Goal: Task Accomplishment & Management: Manage account settings

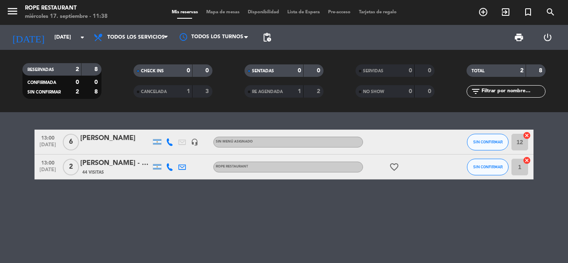
click at [140, 144] on div "[PERSON_NAME]" at bounding box center [115, 138] width 71 height 11
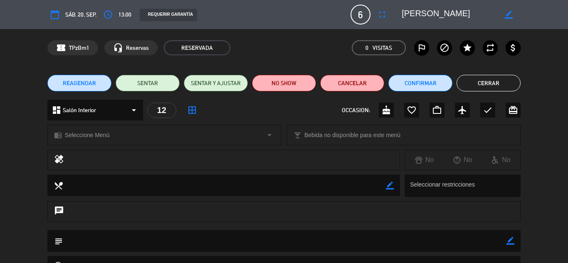
click at [137, 185] on textarea at bounding box center [224, 184] width 323 height 21
click at [390, 188] on icon "border_color" at bounding box center [390, 186] width 8 height 8
click at [280, 187] on textarea at bounding box center [224, 184] width 323 height 21
type textarea "UN PAX VEGETARIANO"
click at [392, 187] on icon at bounding box center [390, 186] width 8 height 8
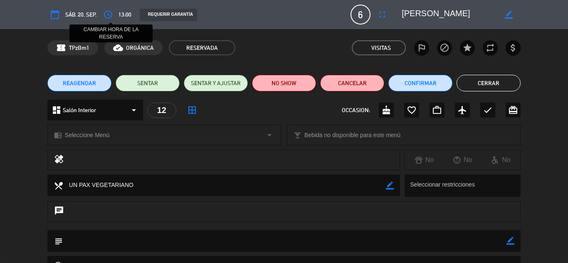
click at [106, 16] on icon "access_time" at bounding box center [108, 15] width 10 height 10
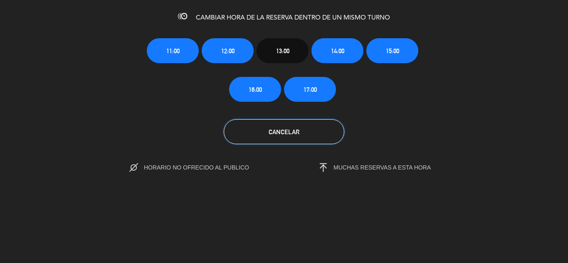
click at [243, 138] on button "Cancelar" at bounding box center [284, 131] width 120 height 25
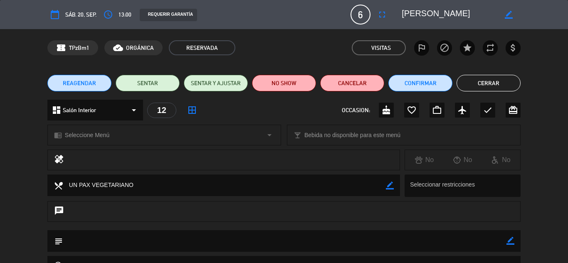
click at [188, 189] on textarea at bounding box center [224, 184] width 323 height 21
click at [381, 187] on textarea at bounding box center [224, 184] width 323 height 21
click at [162, 186] on textarea at bounding box center [224, 184] width 323 height 21
click at [135, 188] on textarea at bounding box center [224, 184] width 323 height 21
click at [385, 183] on textarea at bounding box center [224, 184] width 323 height 21
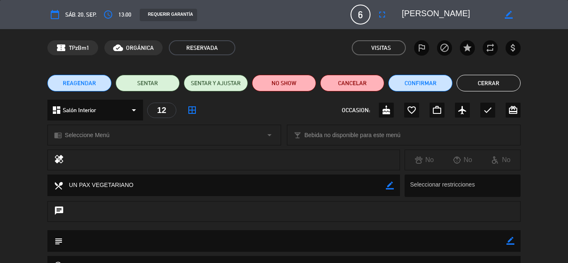
click at [492, 85] on button "Cerrar" at bounding box center [488, 83] width 64 height 17
